Goal: Check status: Check status

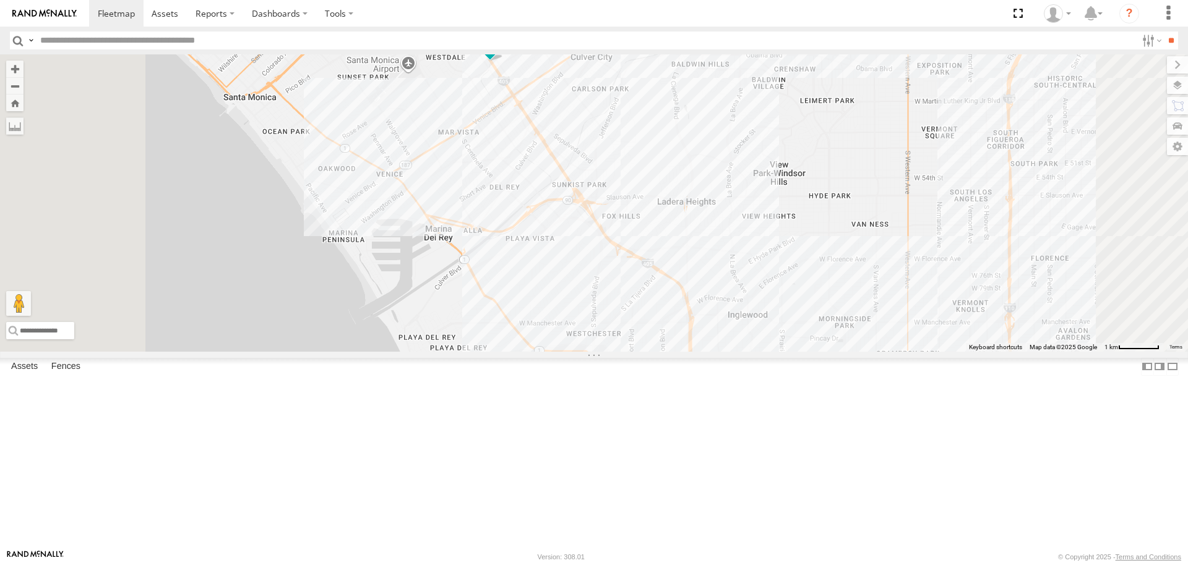
click at [567, 46] on span "[PERSON_NAME]" at bounding box center [536, 41] width 61 height 9
click at [507, 47] on label at bounding box center [494, 42] width 24 height 9
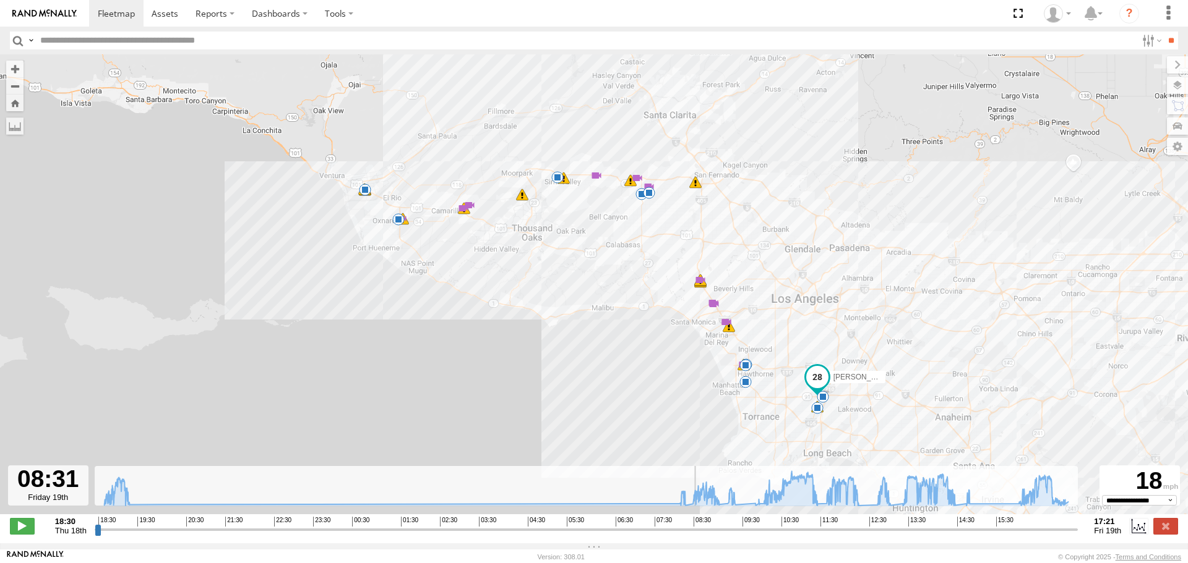
drag, startPoint x: 101, startPoint y: 534, endPoint x: 696, endPoint y: 538, distance: 595.0
click at [696, 536] on input "range" at bounding box center [586, 530] width 983 height 12
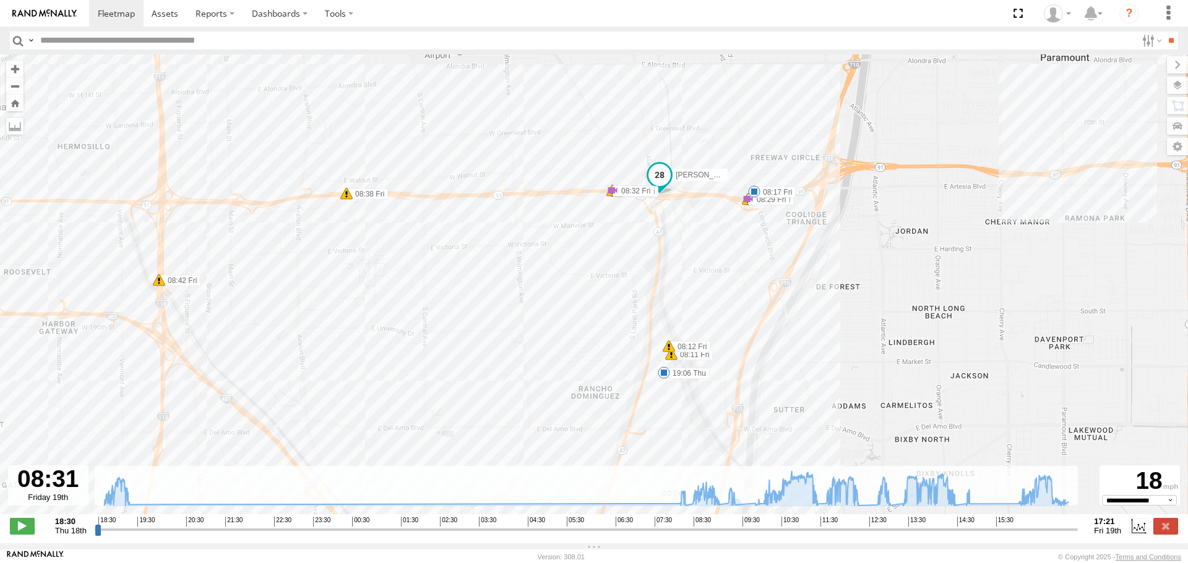
drag, startPoint x: 787, startPoint y: 408, endPoint x: 602, endPoint y: 246, distance: 246.3
click at [602, 246] on div "CARLOS 19:06 Thu 08:17 Fri 09:05 Fri 09:30 Fri 10:03 Fri 10:33 Fri 10:33 Fri 10…" at bounding box center [594, 290] width 1188 height 473
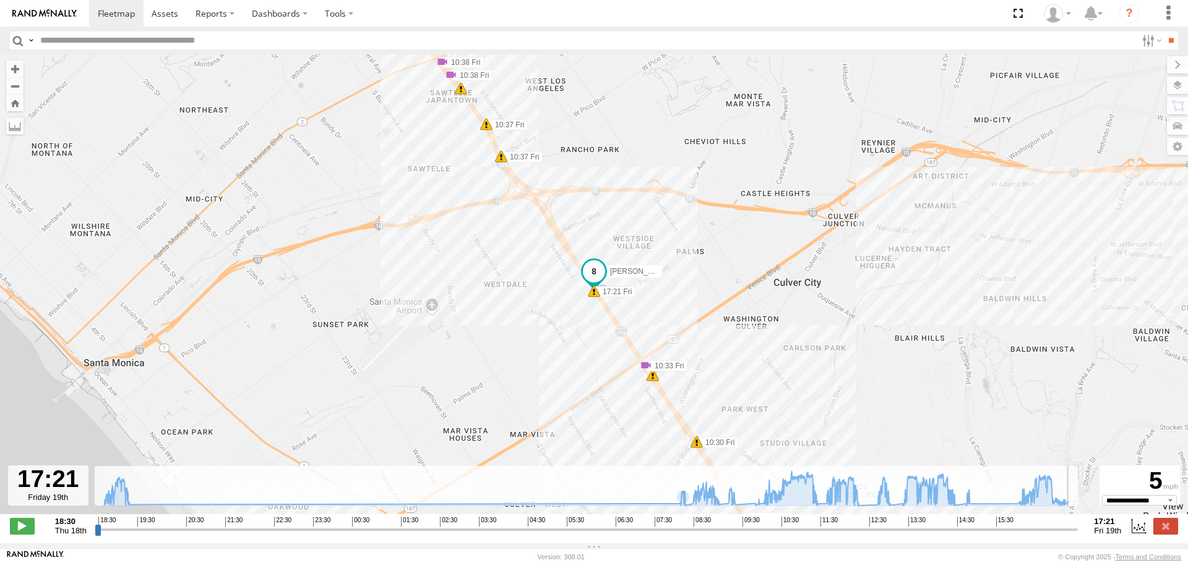
drag, startPoint x: 696, startPoint y: 533, endPoint x: 1111, endPoint y: 524, distance: 414.5
type input "**********"
click at [1078, 527] on input "range" at bounding box center [586, 530] width 983 height 12
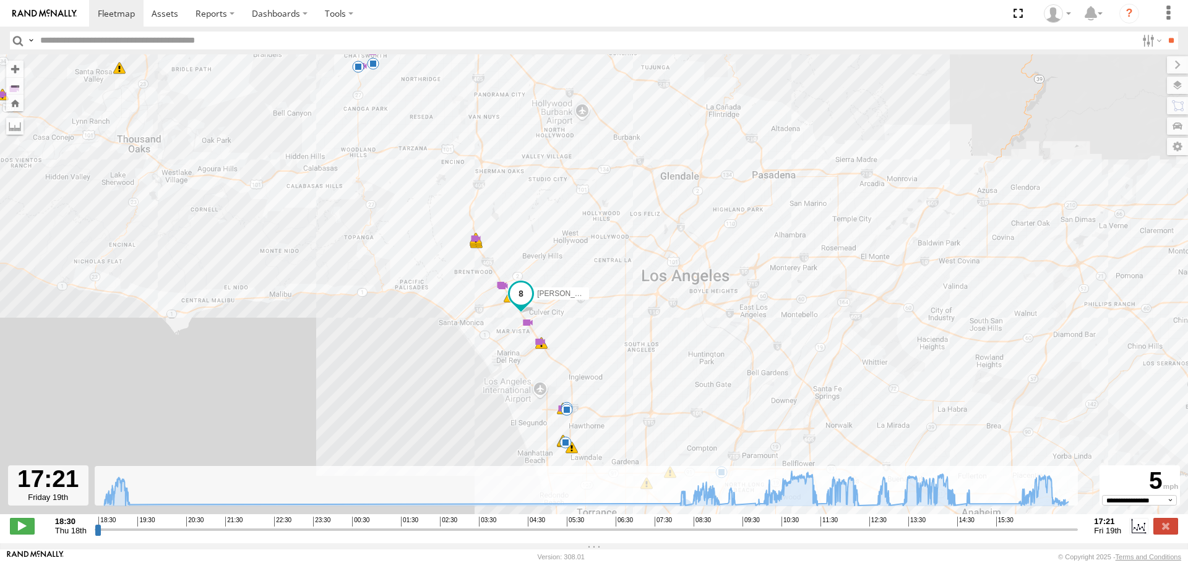
click at [45, 9] on img at bounding box center [44, 13] width 64 height 9
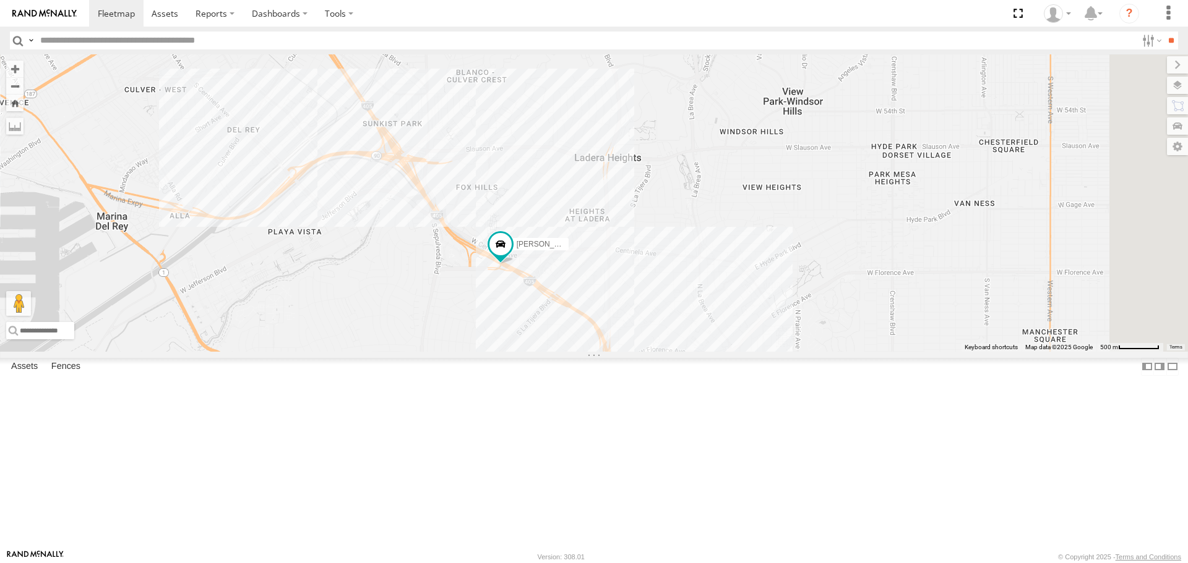
drag, startPoint x: 895, startPoint y: 178, endPoint x: 622, endPoint y: 408, distance: 357.2
click at [629, 351] on div "TAXZ467188 TAXZ467192 834274/[PERSON_NAME] [PERSON_NAME]/T-1625 [PERSON_NAME]/T…" at bounding box center [594, 202] width 1188 height 297
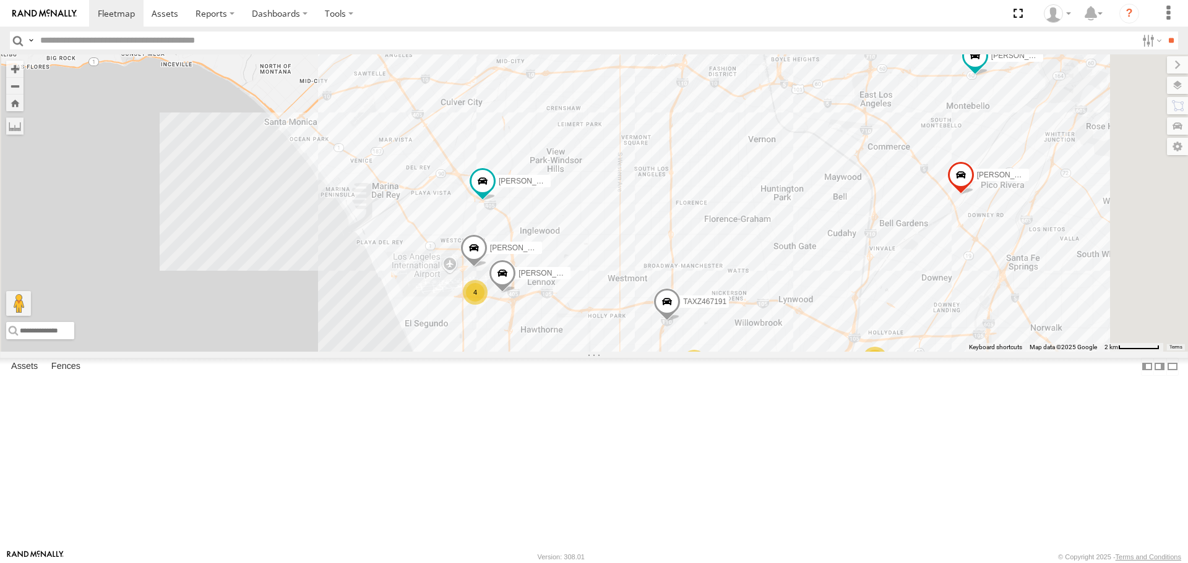
drag, startPoint x: 678, startPoint y: 501, endPoint x: 667, endPoint y: 434, distance: 68.2
click at [670, 351] on div "TAXZ467188 TAXZ467192 834274/[PERSON_NAME] [PERSON_NAME]/T-1625 [PERSON_NAME]/T…" at bounding box center [594, 202] width 1188 height 297
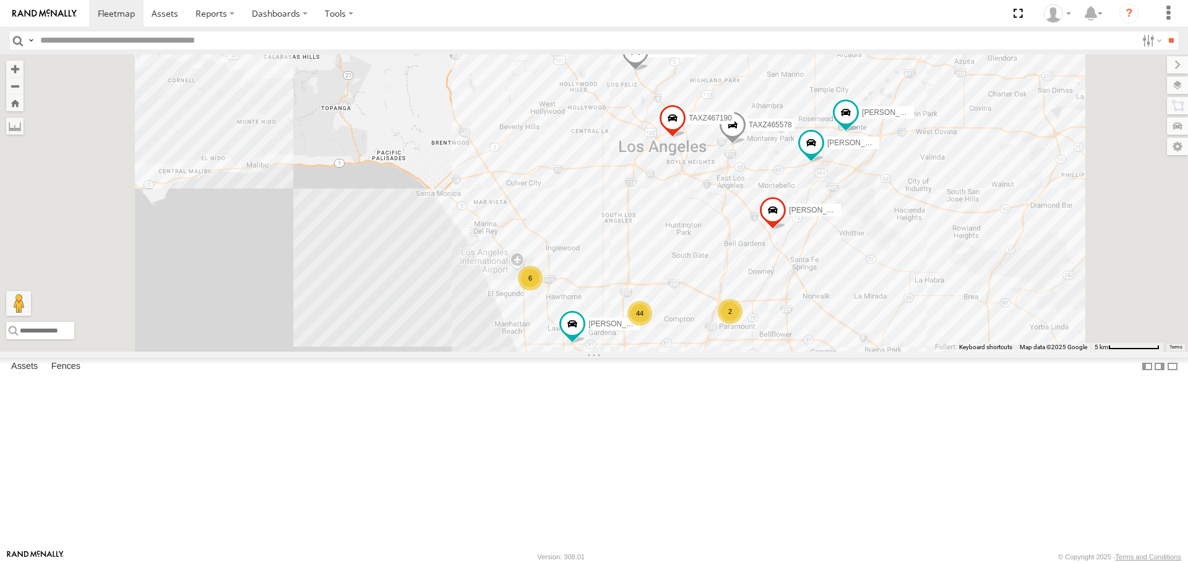
drag, startPoint x: 537, startPoint y: 163, endPoint x: 563, endPoint y: 156, distance: 27.5
click at [547, 163] on div "[PERSON_NAME]/T-1625 [PERSON_NAME]/T-1623 [PERSON_NAME]/T-1628 [PERSON_NAME] (J…" at bounding box center [594, 202] width 1188 height 297
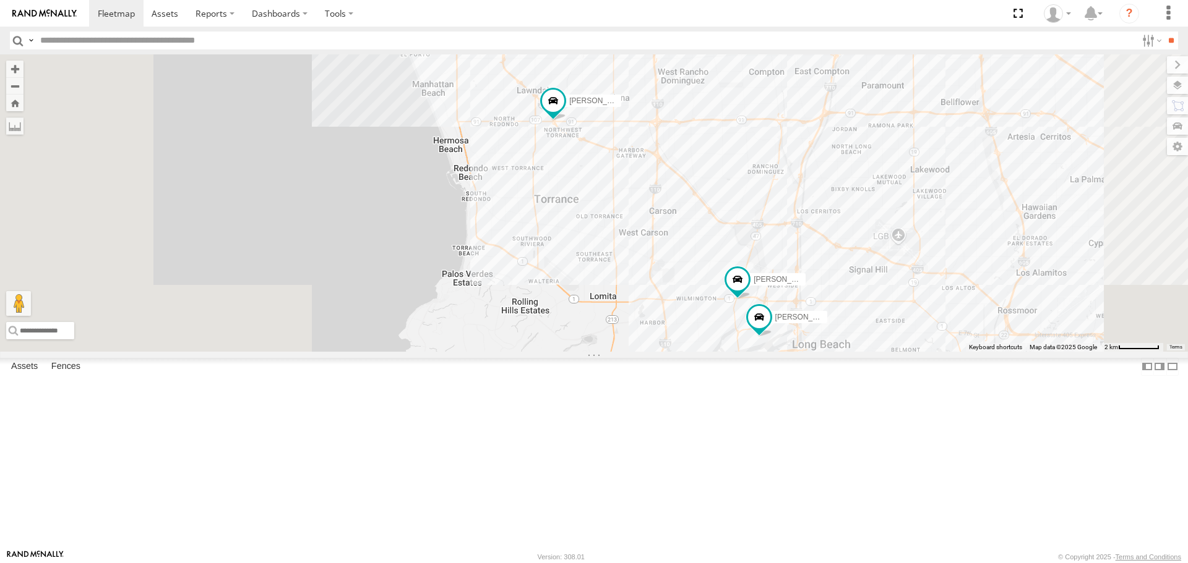
drag, startPoint x: 802, startPoint y: 358, endPoint x: 824, endPoint y: -75, distance: 433.5
click at [824, 0] on html at bounding box center [594, 281] width 1188 height 563
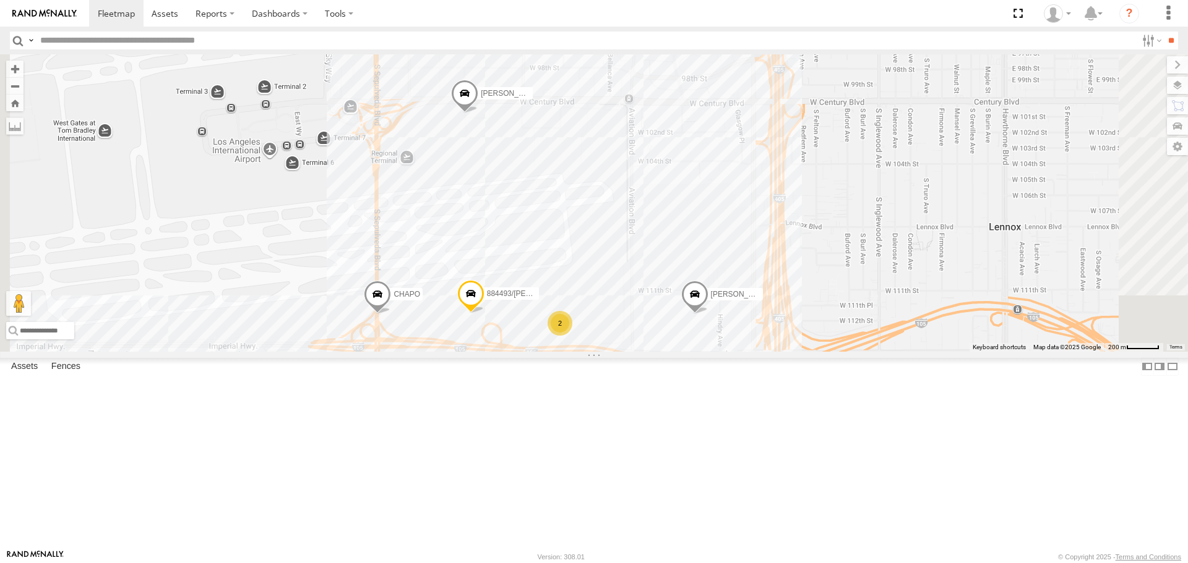
drag, startPoint x: 759, startPoint y: 197, endPoint x: 769, endPoint y: 375, distance: 178.4
click at [769, 351] on div "[PERSON_NAME]/T-1625 [PERSON_NAME]/T-1623 [PERSON_NAME]/T-1628 [PERSON_NAME] (J…" at bounding box center [594, 202] width 1188 height 297
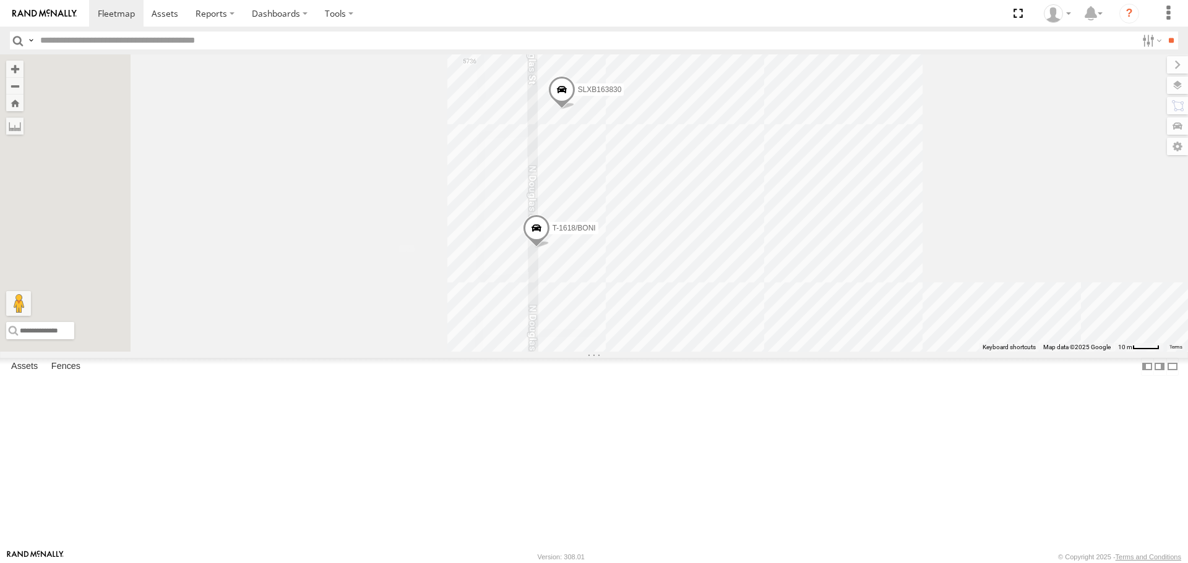
drag, startPoint x: 730, startPoint y: 434, endPoint x: 781, endPoint y: 316, distance: 128.3
click at [781, 316] on div "[PERSON_NAME]/T-1625 [PERSON_NAME]/T-1623 [PERSON_NAME]/T-1628 [PERSON_NAME] (J…" at bounding box center [594, 202] width 1188 height 297
